Goal: Navigation & Orientation: Find specific page/section

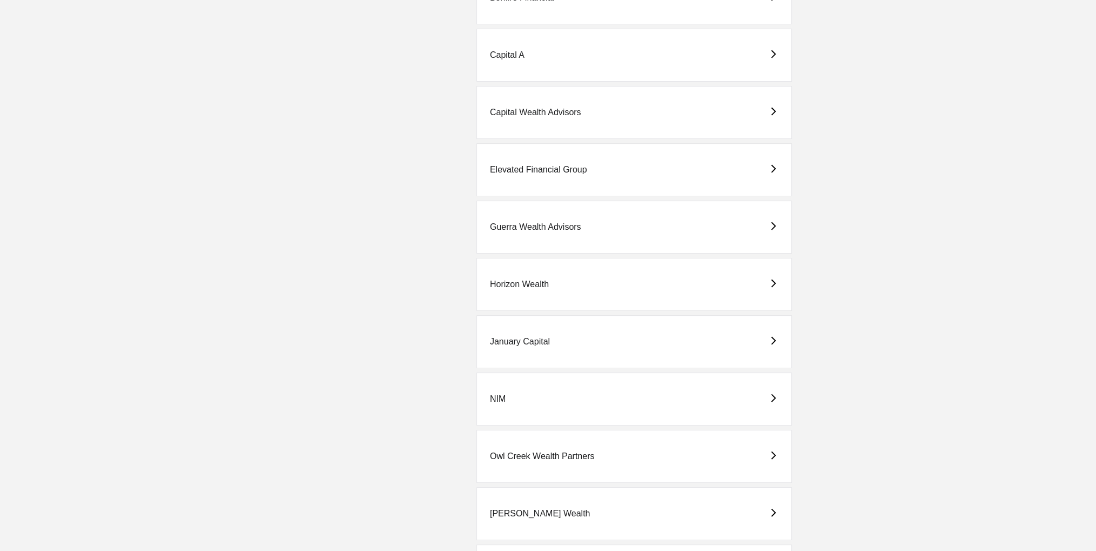
scroll to position [498, 0]
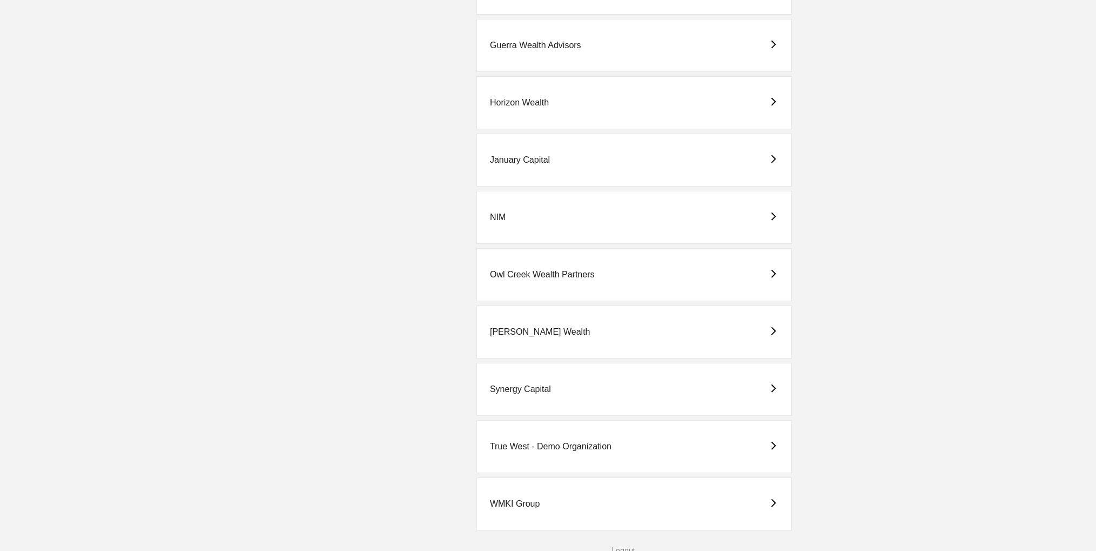
click at [538, 334] on div "[PERSON_NAME] Wealth" at bounding box center [635, 331] width 316 height 53
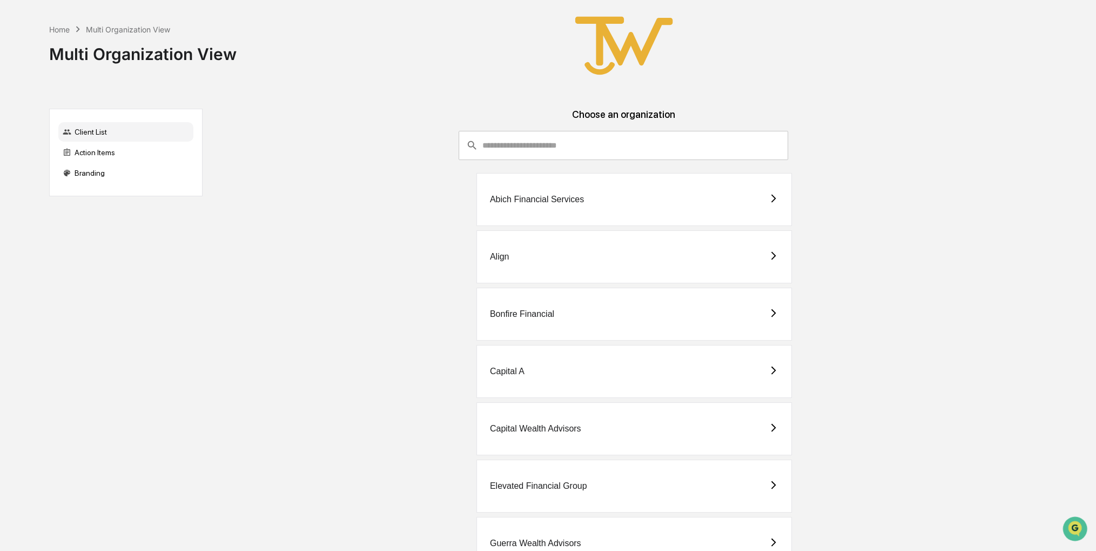
click at [536, 378] on div "Capital A" at bounding box center [635, 371] width 316 height 53
